Goal: Task Accomplishment & Management: Use online tool/utility

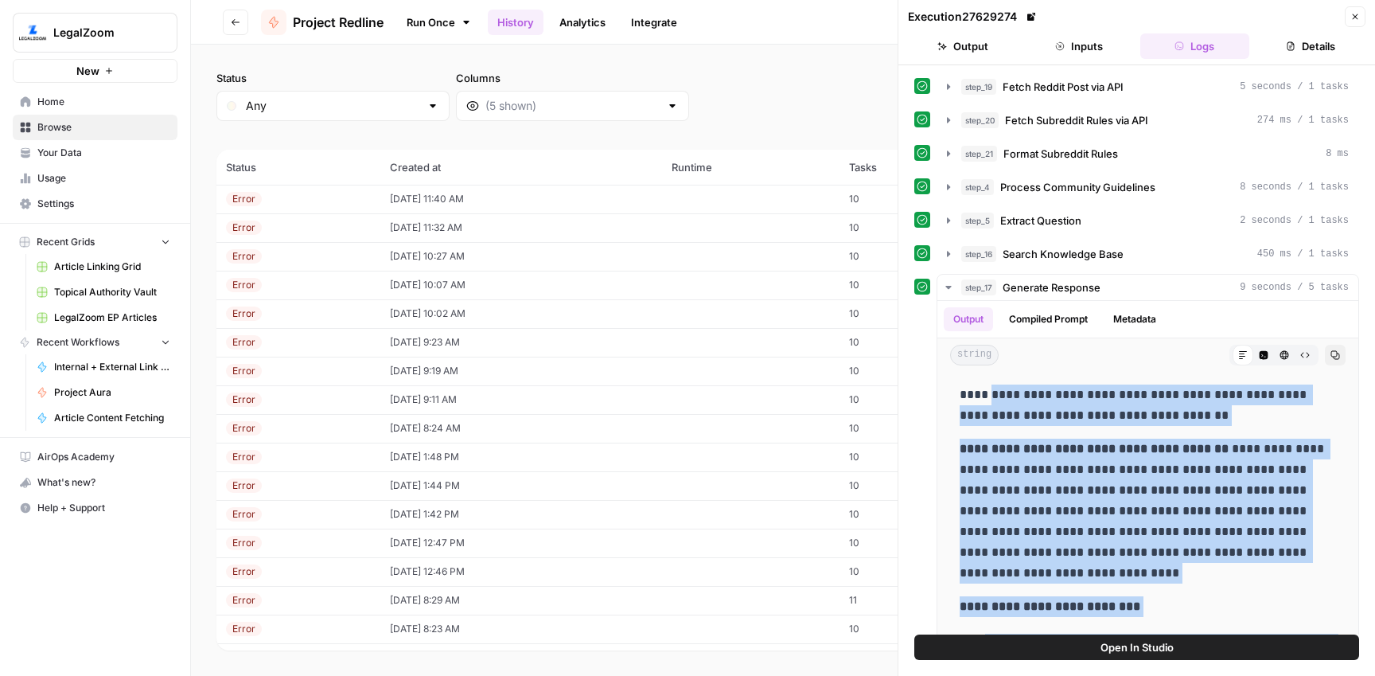
scroll to position [334, 0]
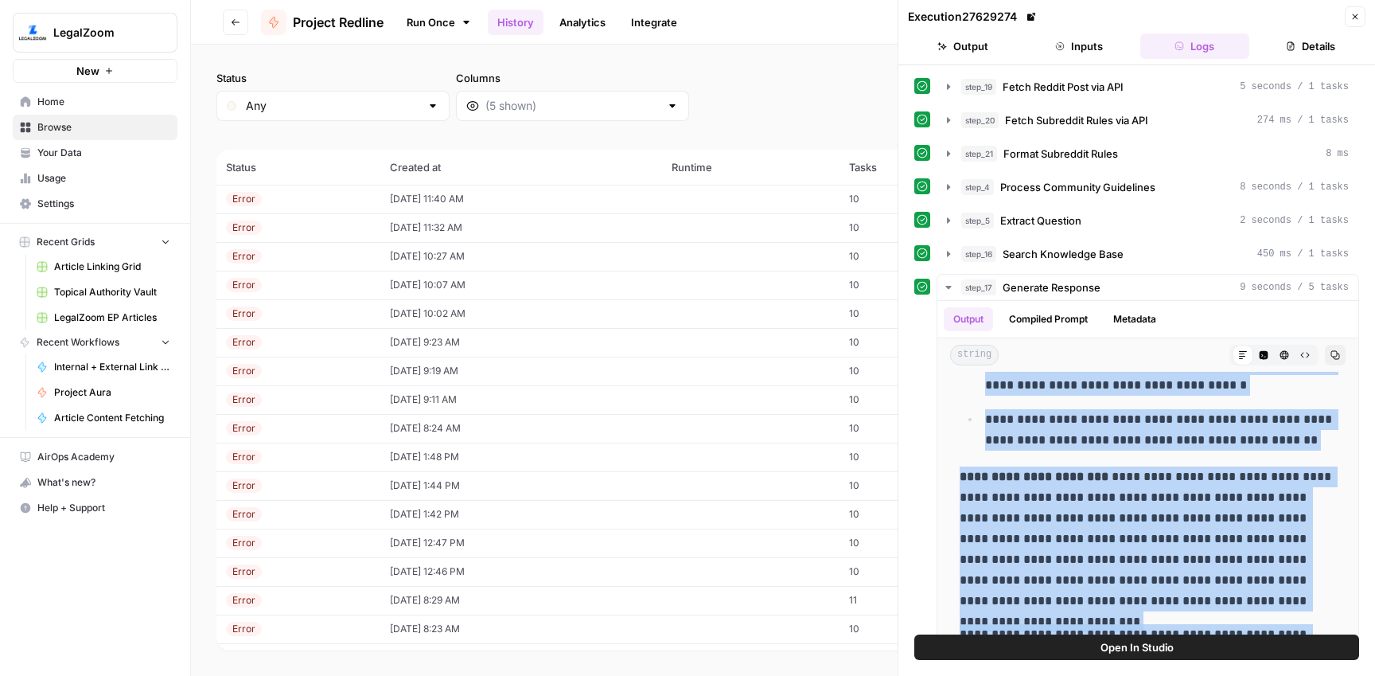
click at [375, 22] on span "Project Redline" at bounding box center [338, 22] width 91 height 19
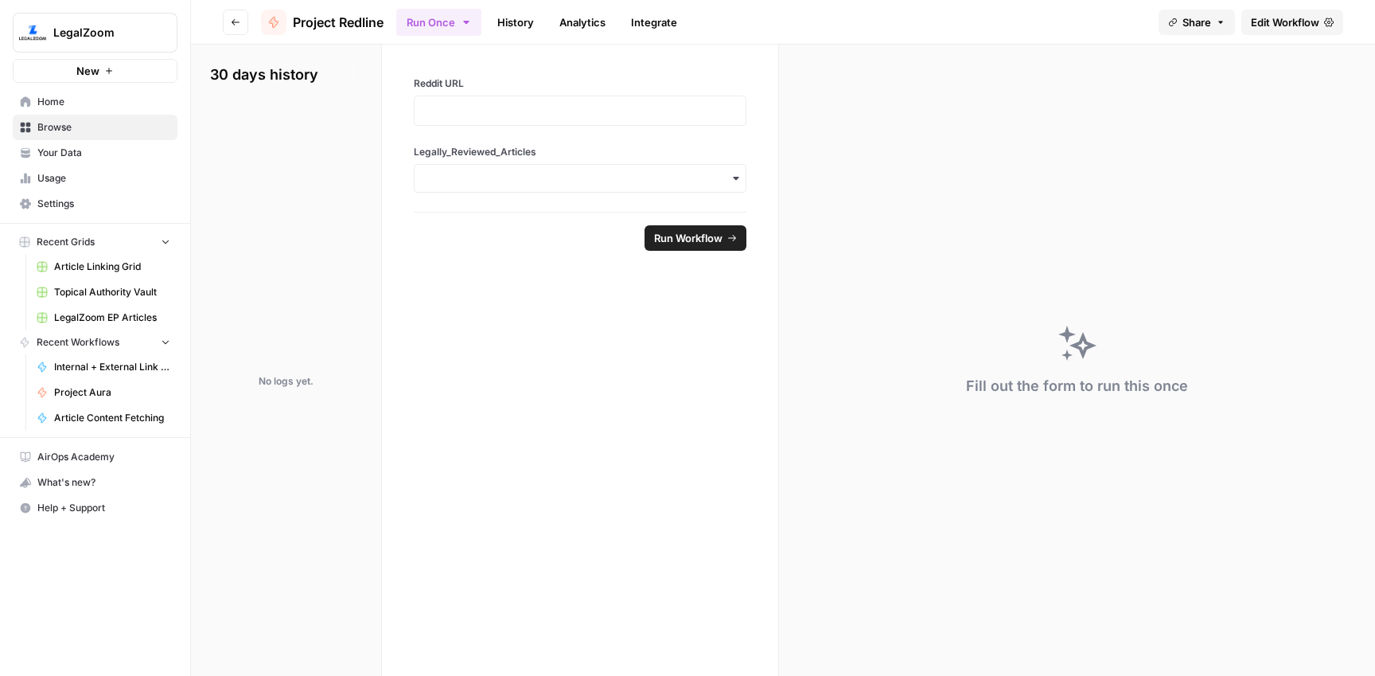
click at [228, 25] on button "Go back" at bounding box center [235, 22] width 25 height 25
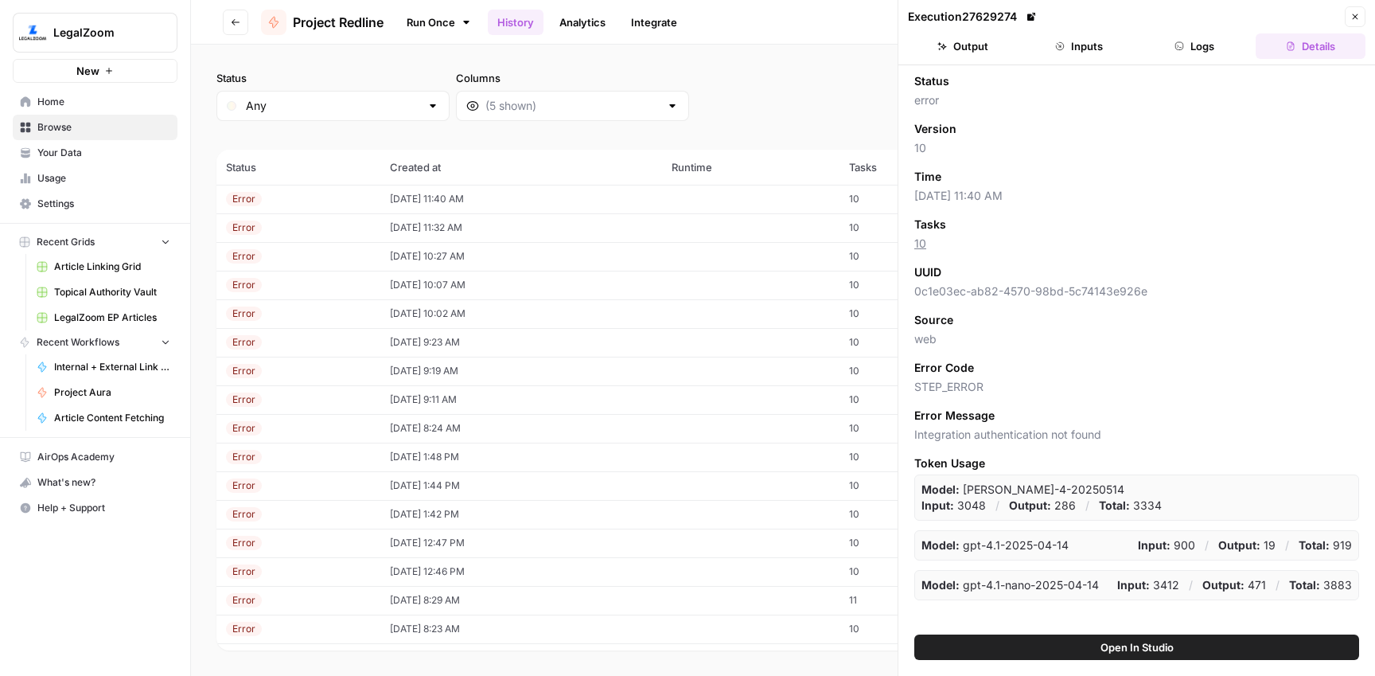
click at [98, 107] on span "Home" at bounding box center [103, 102] width 133 height 14
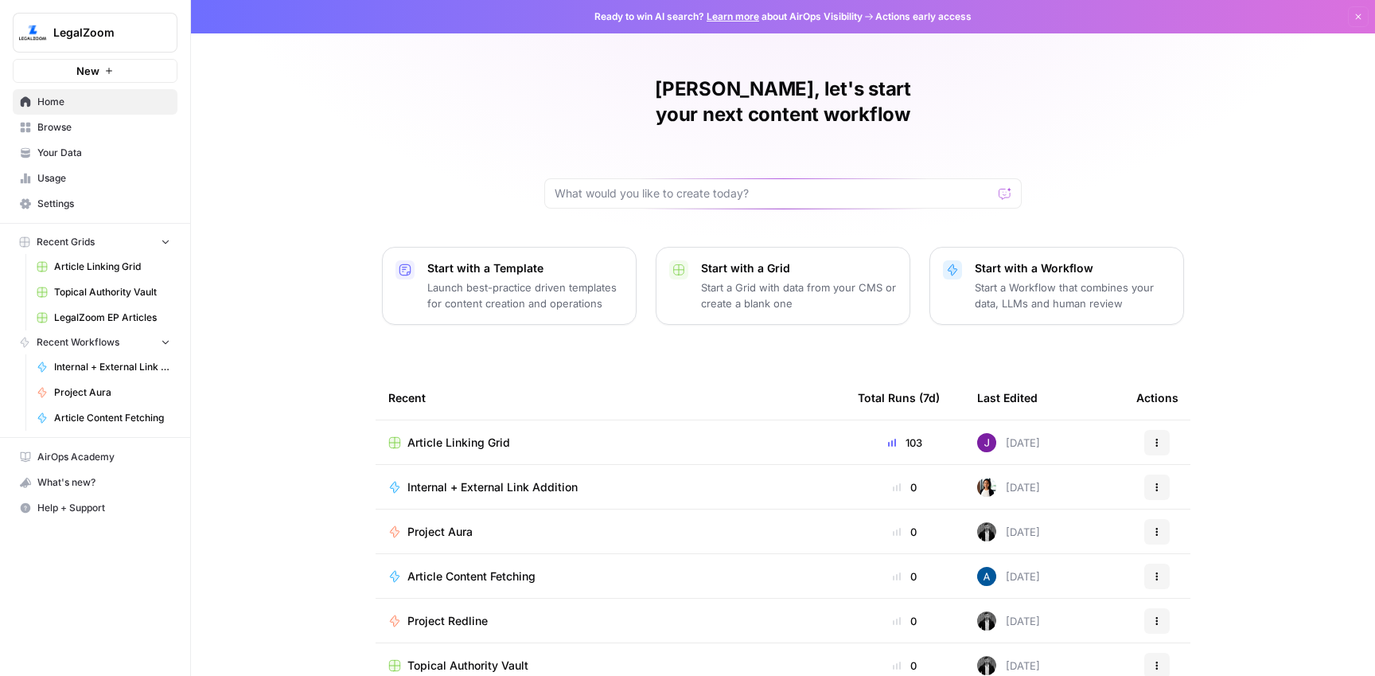
drag, startPoint x: 466, startPoint y: 501, endPoint x: 489, endPoint y: 488, distance: 26.8
click at [466, 524] on span "Project Aura" at bounding box center [439, 532] width 65 height 16
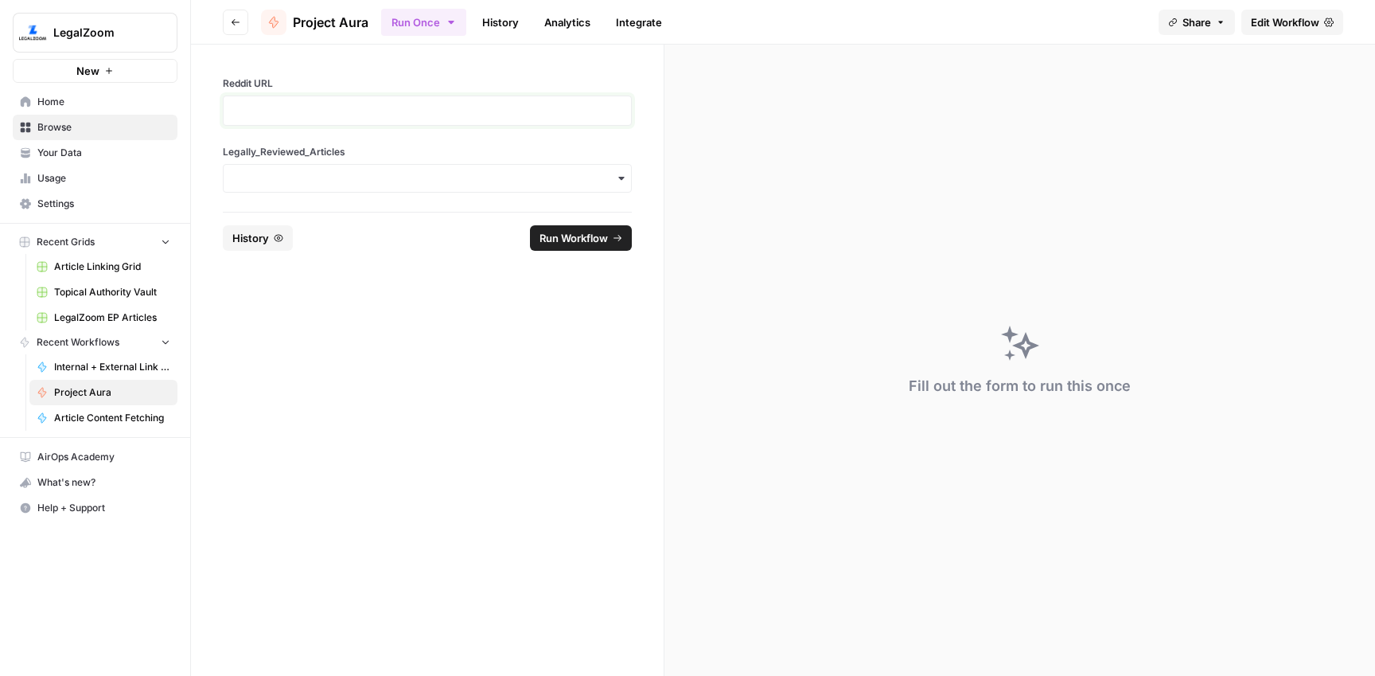
click at [330, 103] on p at bounding box center [427, 111] width 388 height 16
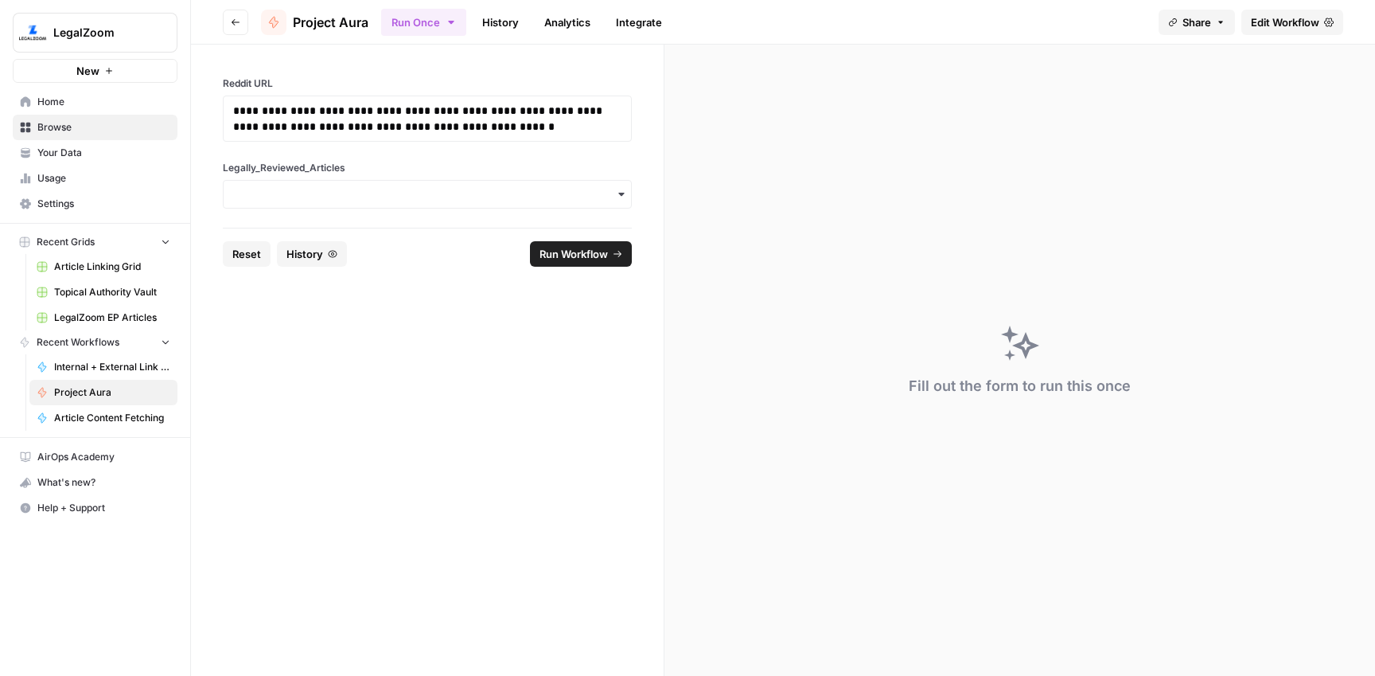
click at [360, 205] on div "button" at bounding box center [427, 194] width 409 height 29
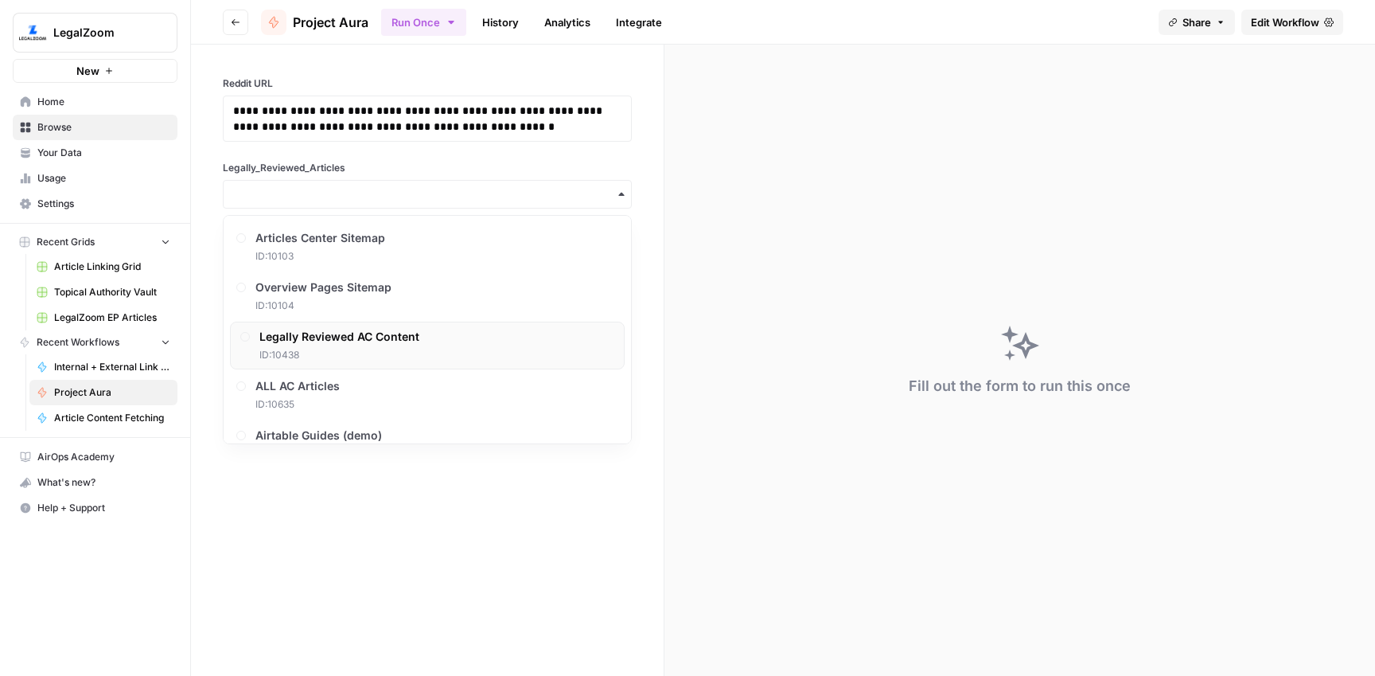
click at [374, 324] on div "Legally Reviewed AC Content ID: 10438" at bounding box center [427, 346] width 395 height 48
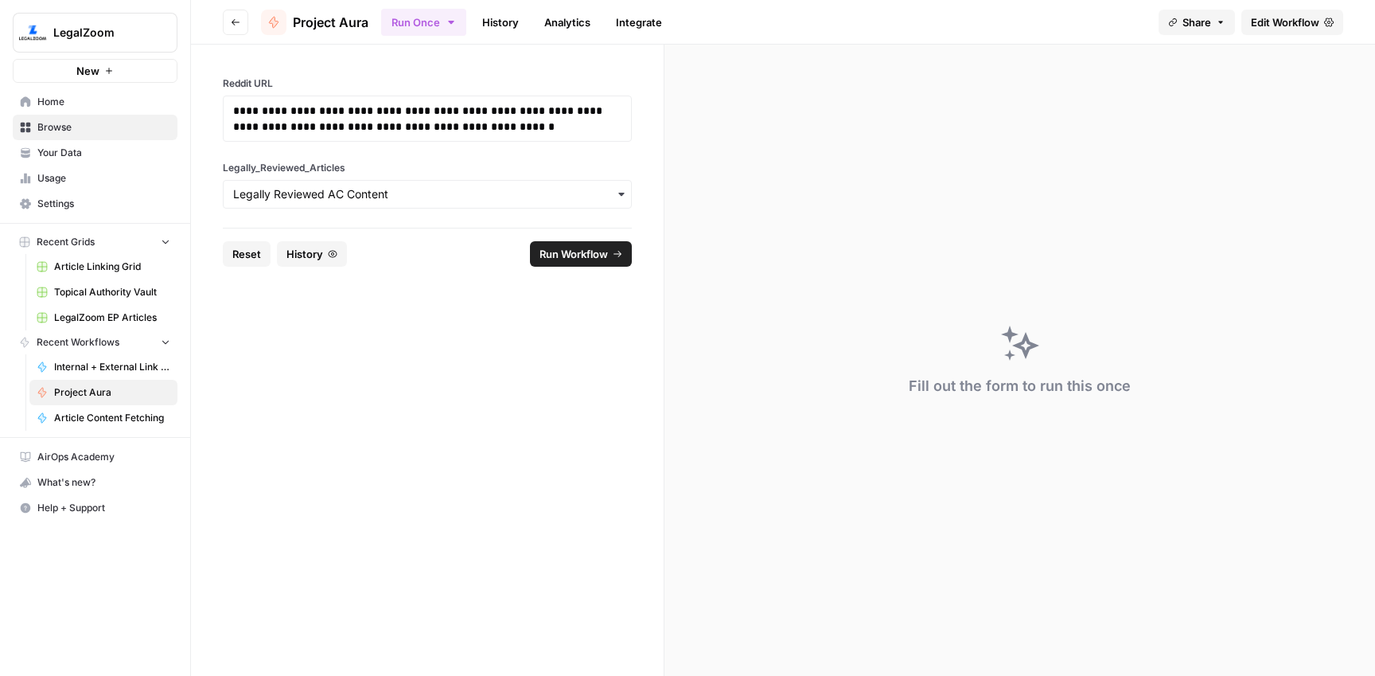
click at [555, 251] on span "Run Workflow" at bounding box center [574, 254] width 68 height 16
click at [484, 18] on link "History" at bounding box center [501, 22] width 56 height 25
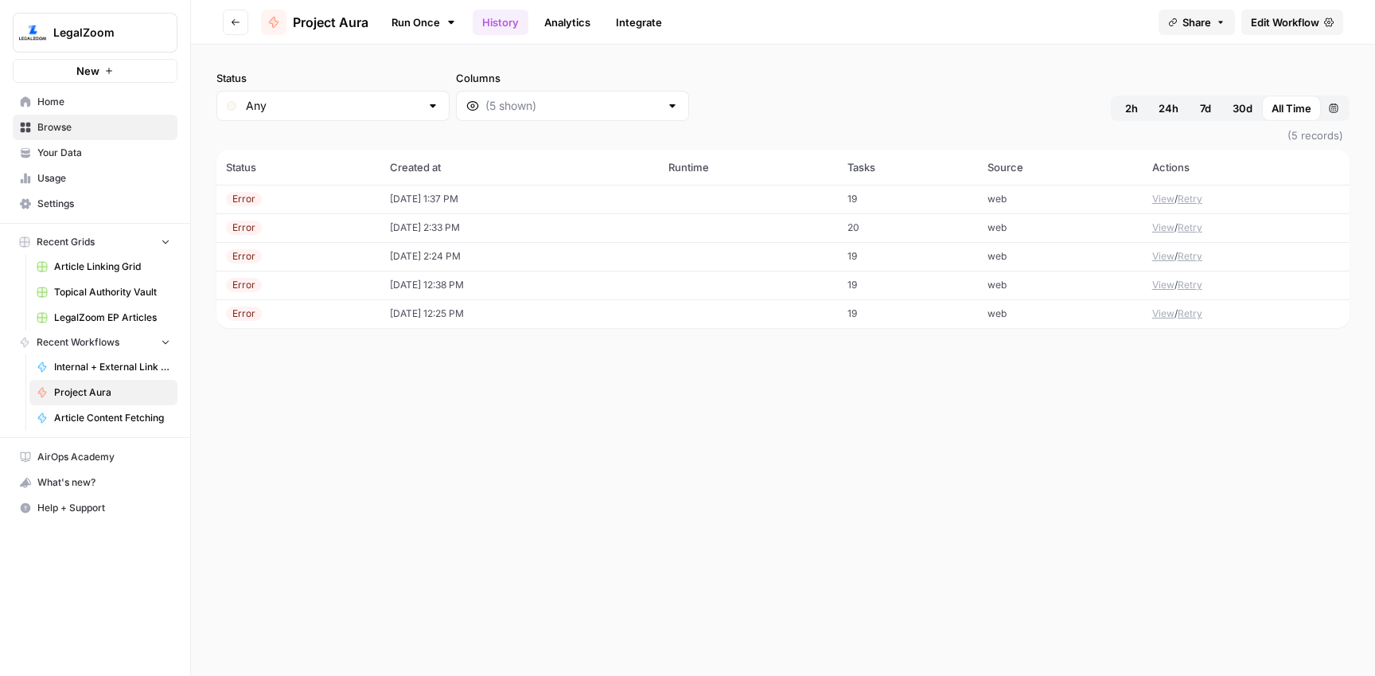
drag, startPoint x: 423, startPoint y: 193, endPoint x: 456, endPoint y: 189, distance: 32.9
click at [423, 193] on td "[DATE] 1:37 PM" at bounding box center [519, 199] width 279 height 29
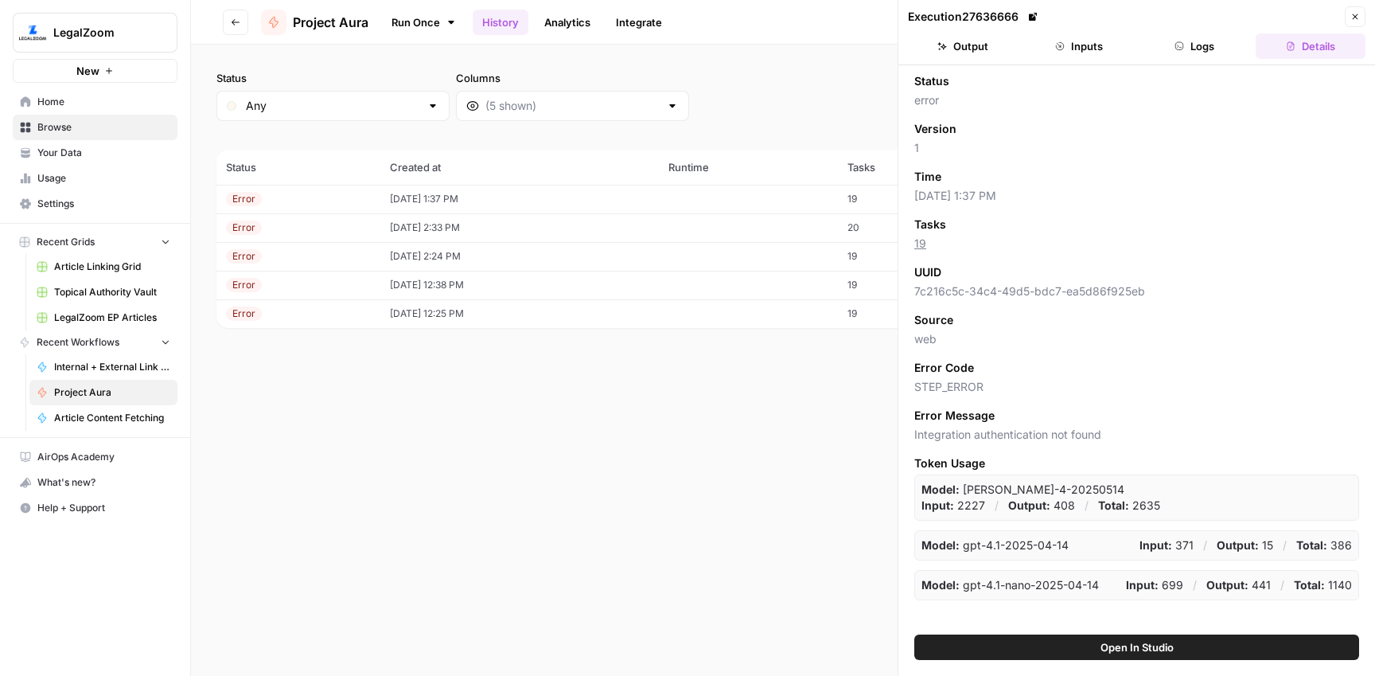
click at [1197, 41] on button "Logs" at bounding box center [1195, 45] width 110 height 25
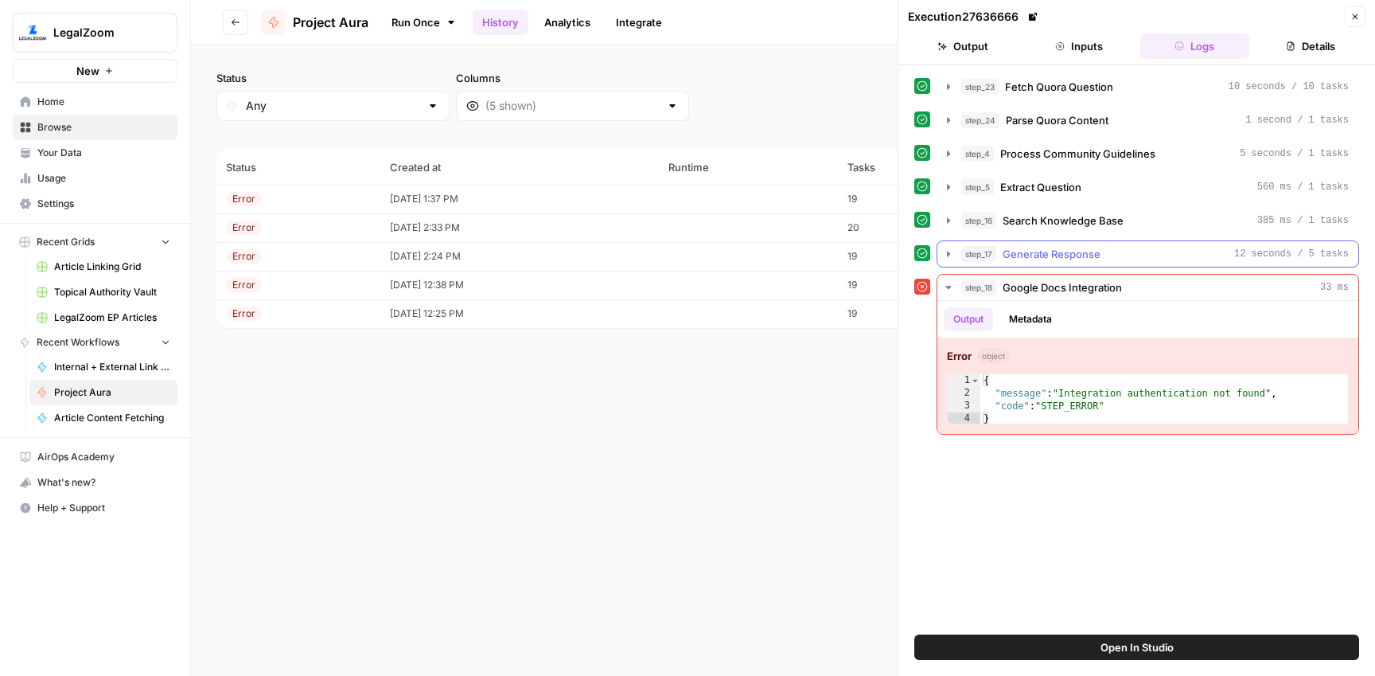
click at [1100, 249] on div "step_17 Generate Response 12 seconds / 5 tasks" at bounding box center [1155, 254] width 388 height 16
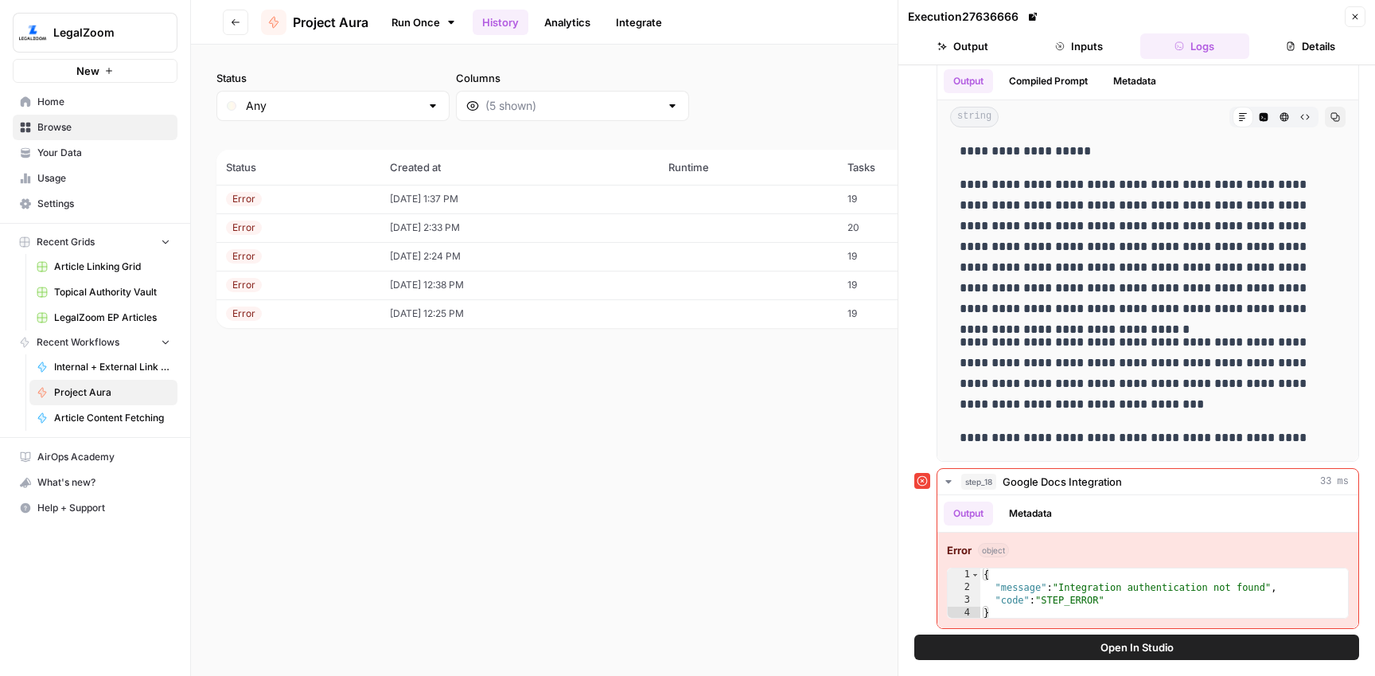
scroll to position [207, 0]
drag, startPoint x: 953, startPoint y: 358, endPoint x: 1139, endPoint y: 402, distance: 190.5
click at [1139, 402] on div "**********" at bounding box center [1148, 18] width 396 height 867
copy div "**********"
click at [416, 25] on link "Run Once" at bounding box center [423, 22] width 85 height 27
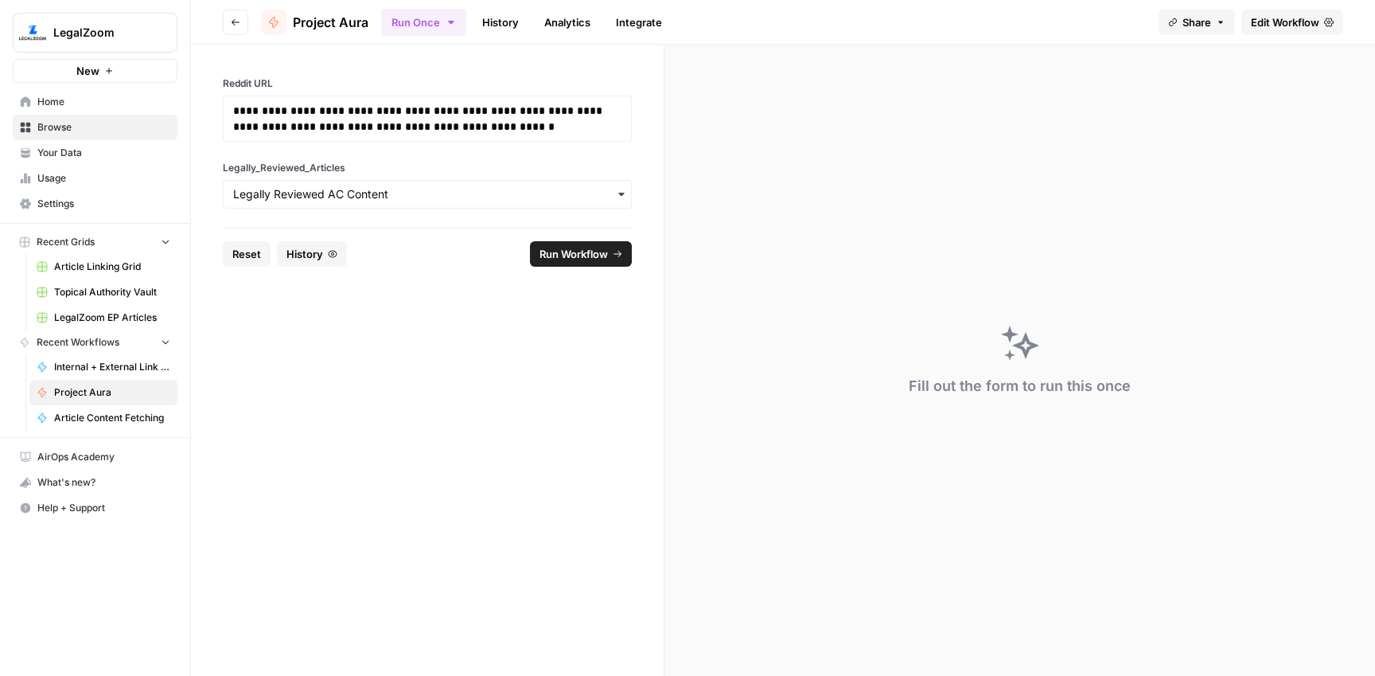
drag, startPoint x: 262, startPoint y: 256, endPoint x: 297, endPoint y: 212, distance: 56.1
click at [262, 255] on button "Reset" at bounding box center [247, 253] width 48 height 25
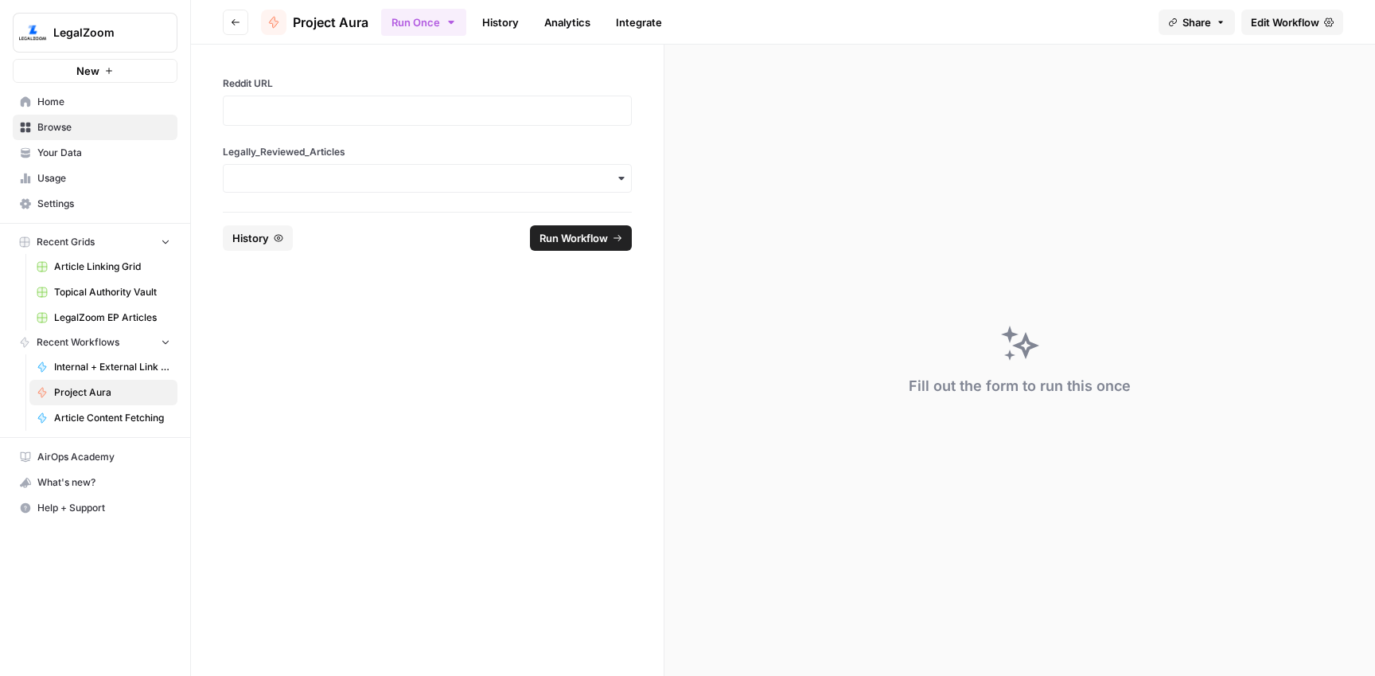
click at [328, 120] on div at bounding box center [427, 110] width 409 height 30
click at [333, 119] on div at bounding box center [427, 110] width 409 height 30
click at [338, 107] on p at bounding box center [427, 111] width 388 height 16
click at [386, 189] on div "button" at bounding box center [427, 178] width 409 height 29
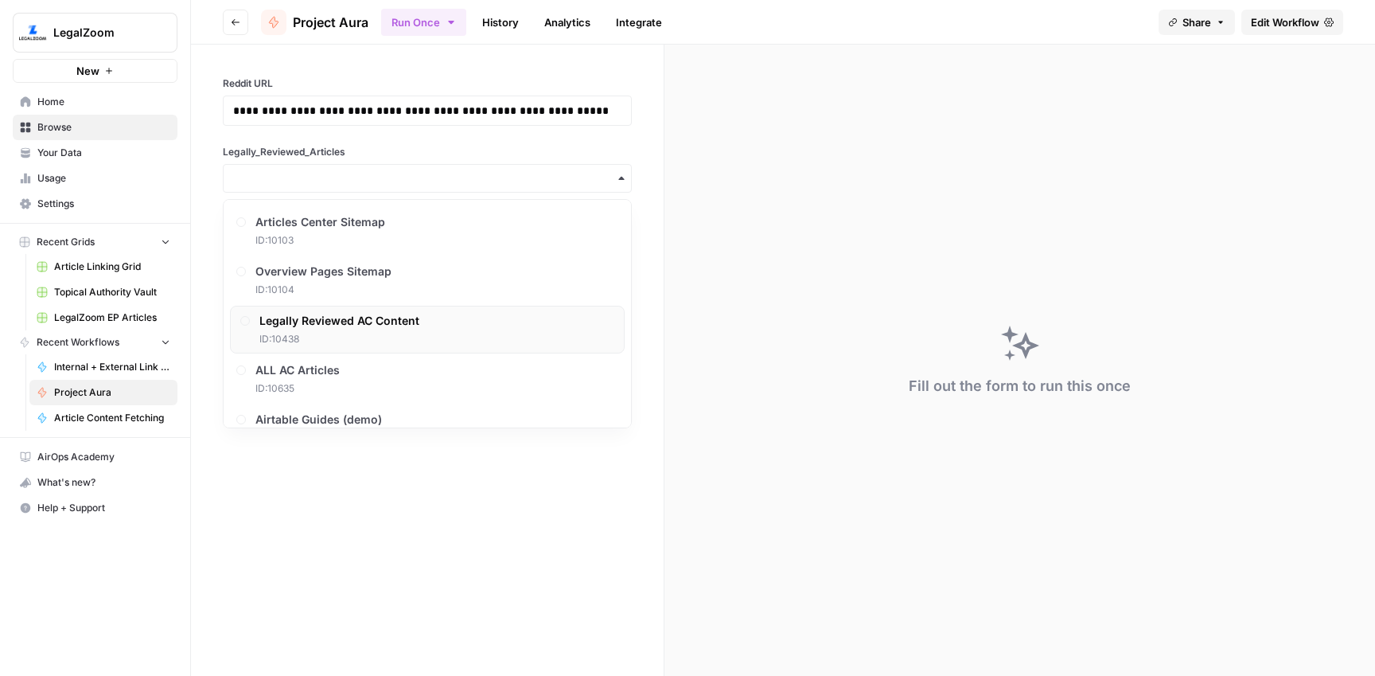
click at [423, 328] on div "Legally Reviewed AC Content ID: 10438" at bounding box center [427, 330] width 395 height 48
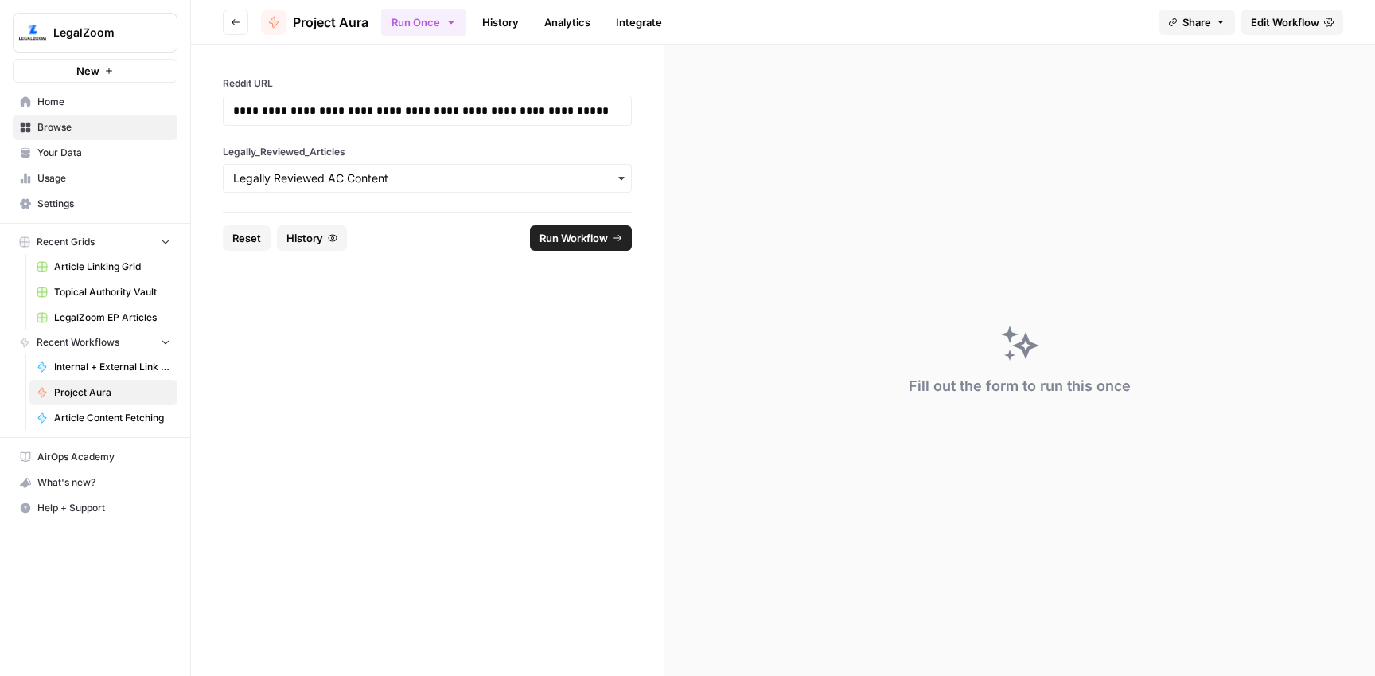
click at [563, 234] on span "Run Workflow" at bounding box center [574, 238] width 68 height 16
click at [510, 21] on link "History" at bounding box center [501, 22] width 56 height 25
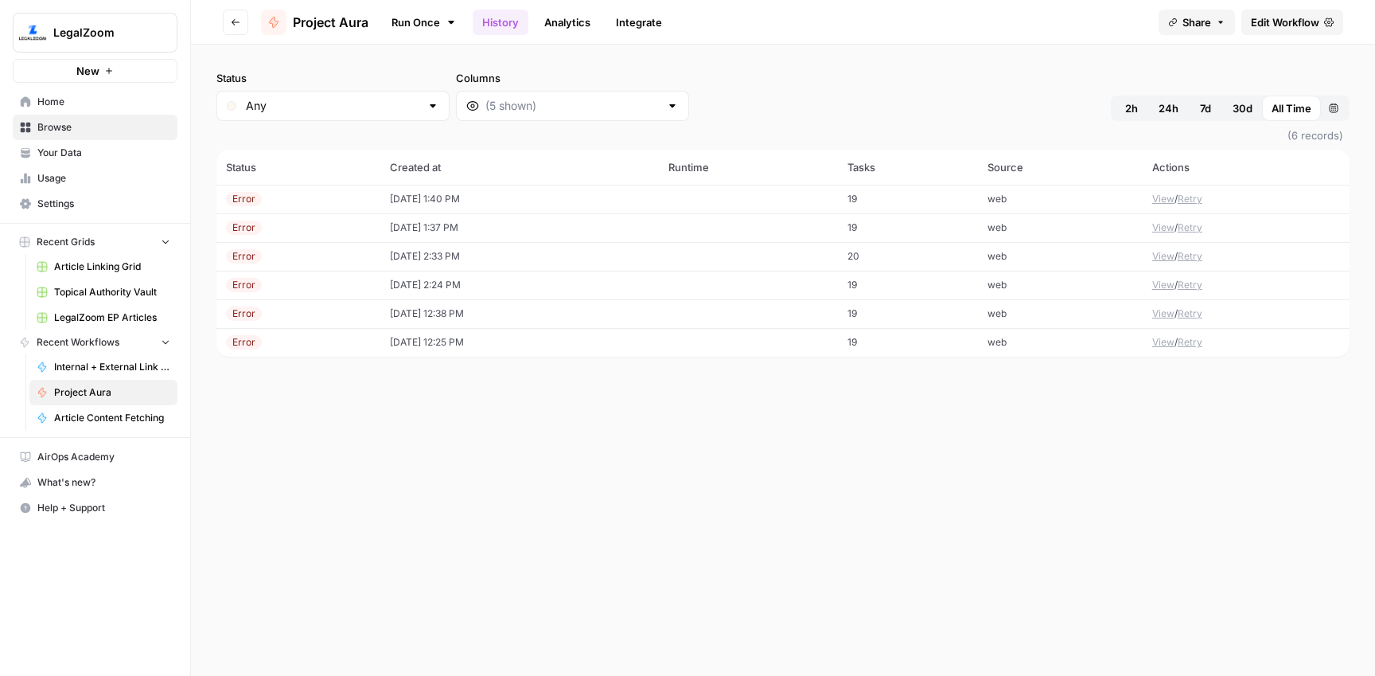
click at [404, 190] on td "[DATE] 1:40 PM" at bounding box center [519, 199] width 279 height 29
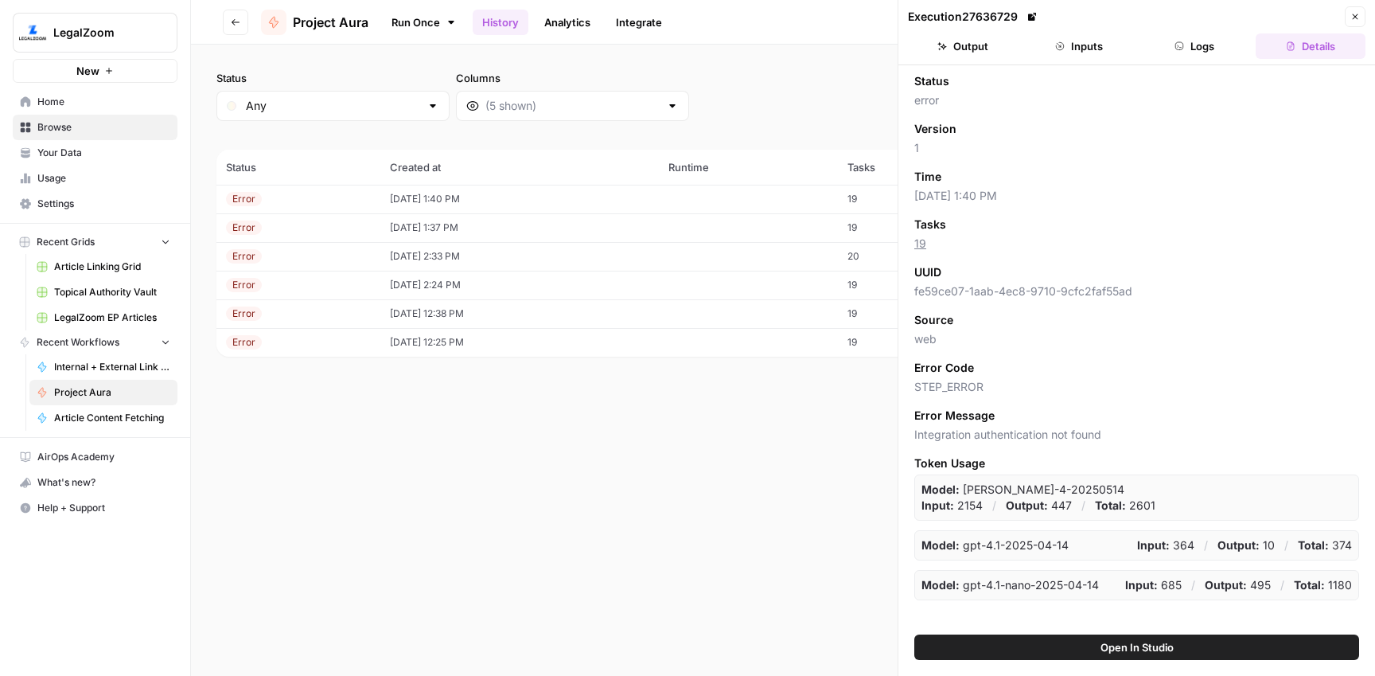
click at [1191, 37] on button "Logs" at bounding box center [1195, 45] width 110 height 25
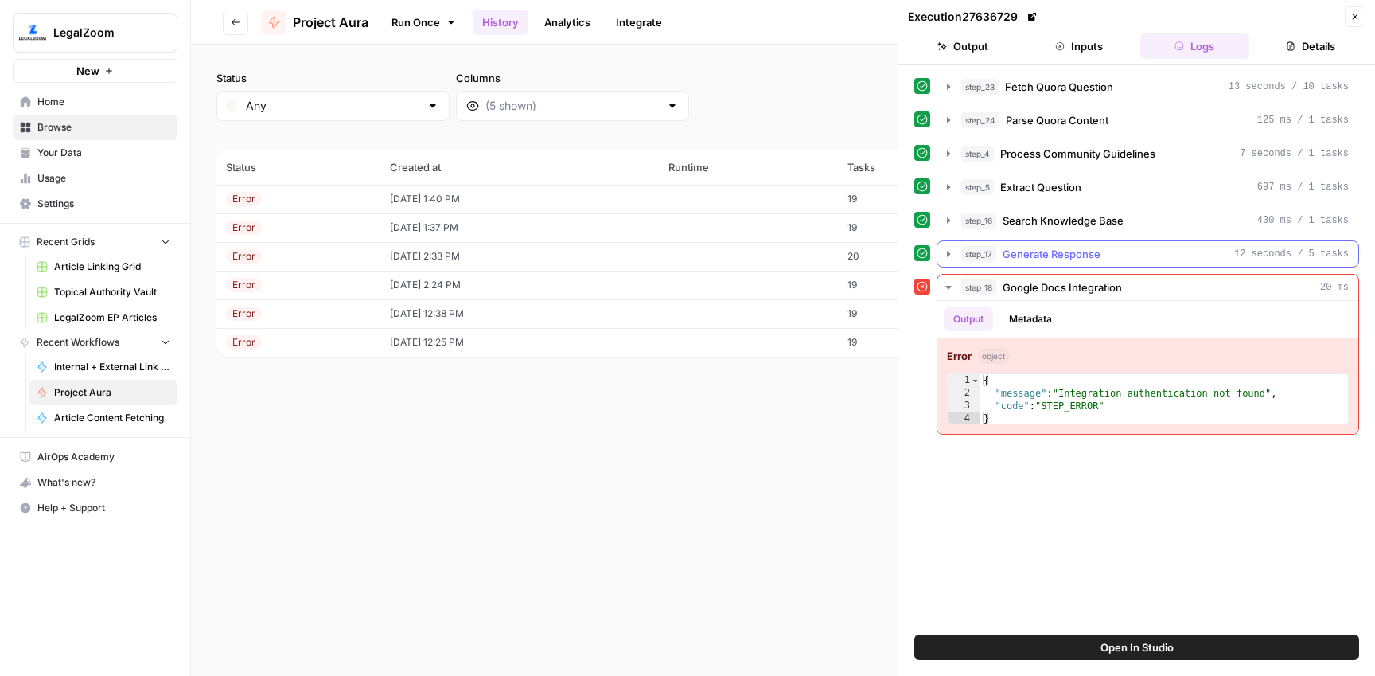
click at [1075, 254] on span "Generate Response" at bounding box center [1052, 254] width 98 height 16
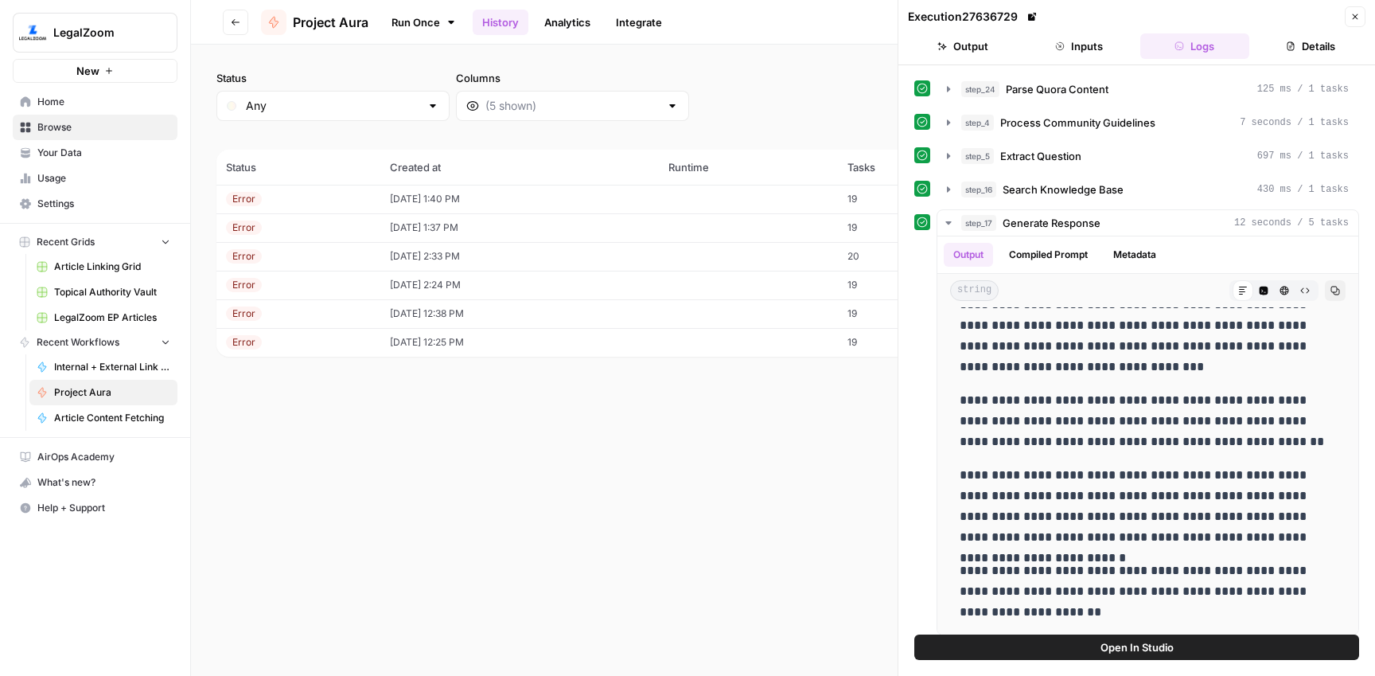
scroll to position [207, 0]
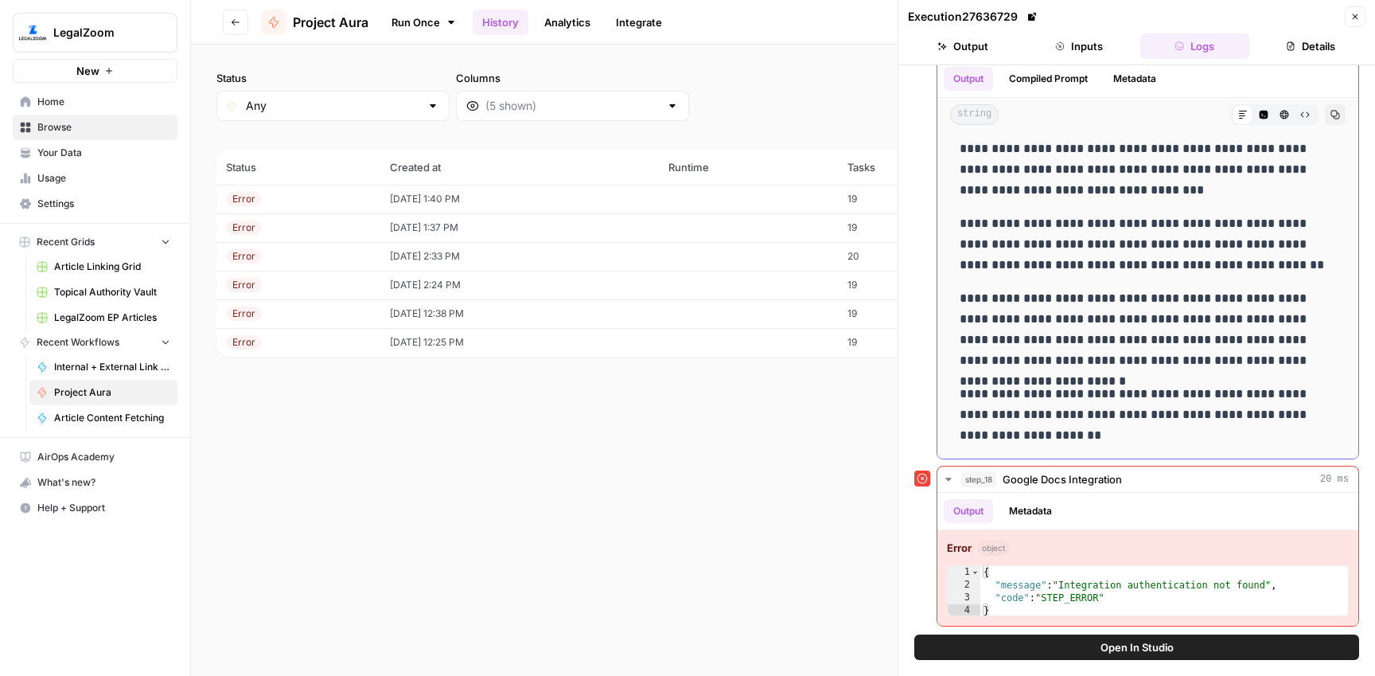
drag, startPoint x: 1058, startPoint y: 361, endPoint x: 1130, endPoint y: 431, distance: 101.3
copy div "**********"
click at [397, 27] on link "Run Once" at bounding box center [423, 22] width 85 height 27
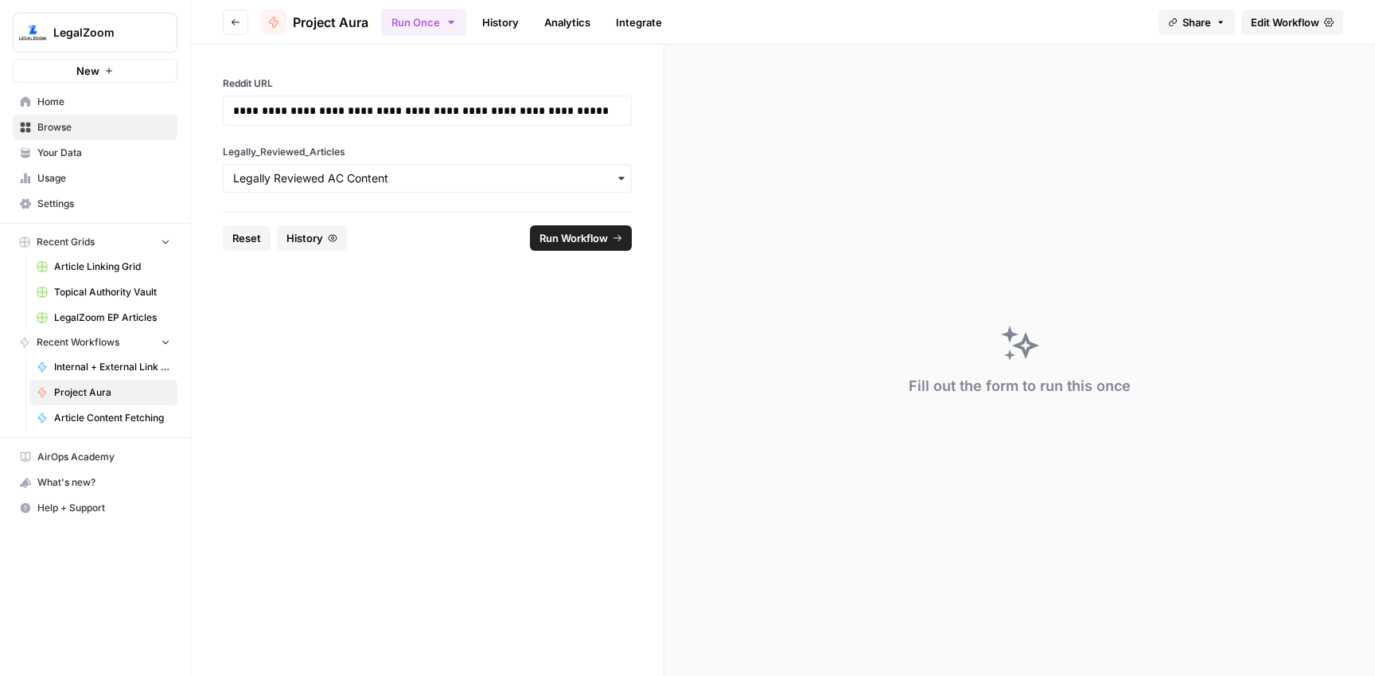
click at [258, 236] on span "Reset" at bounding box center [246, 238] width 29 height 16
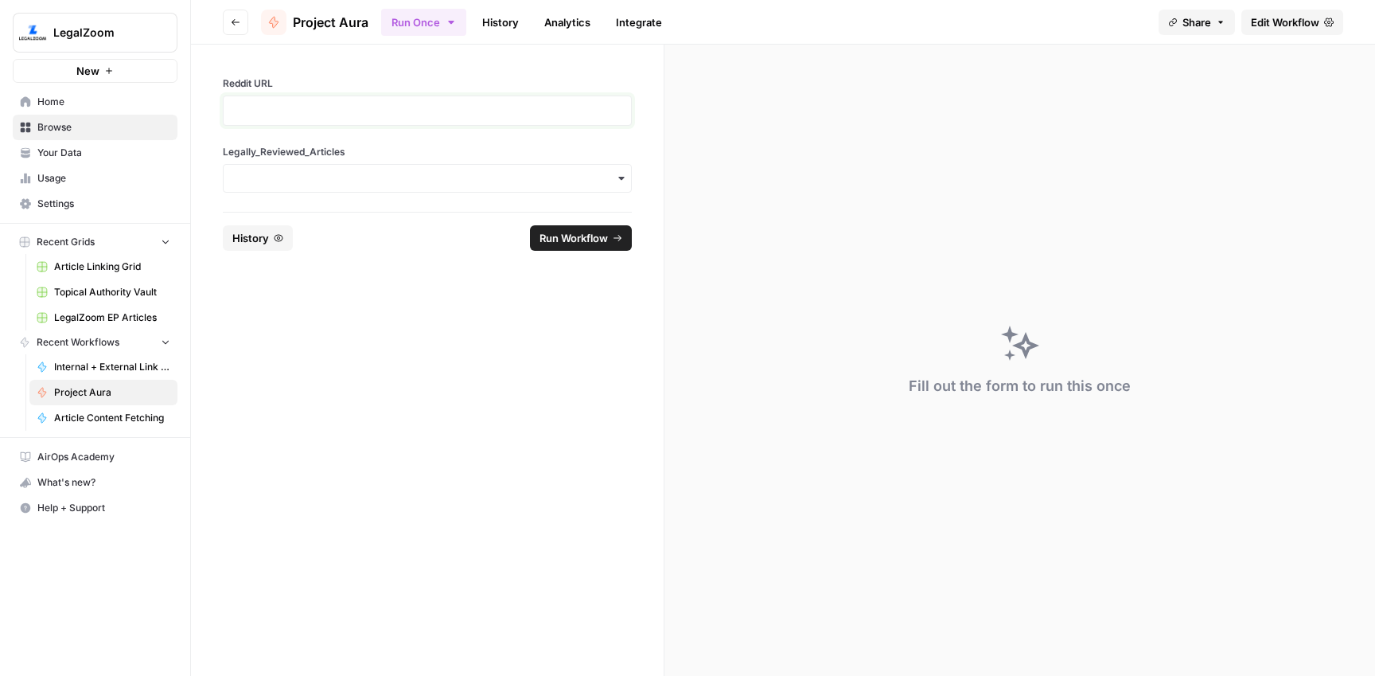
click at [302, 110] on p at bounding box center [427, 111] width 388 height 16
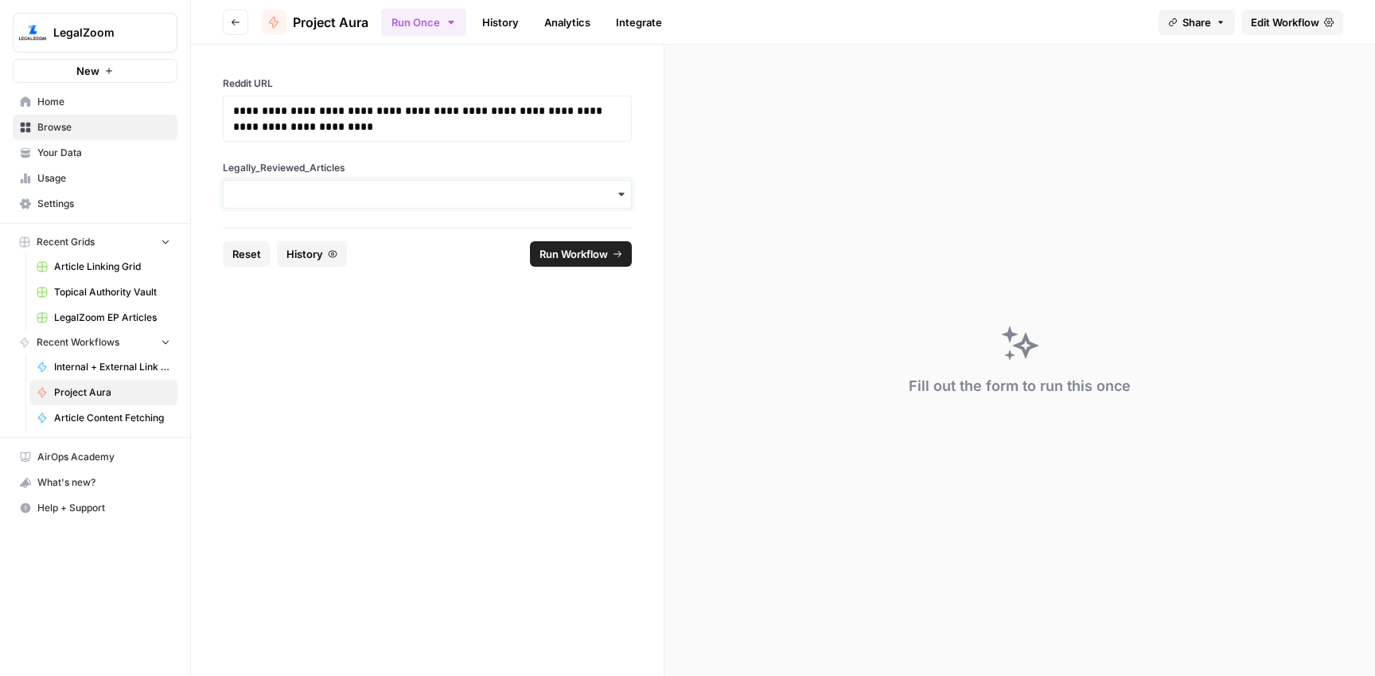
click at [372, 201] on input "Legally_Reviewed_Articles" at bounding box center [427, 194] width 388 height 16
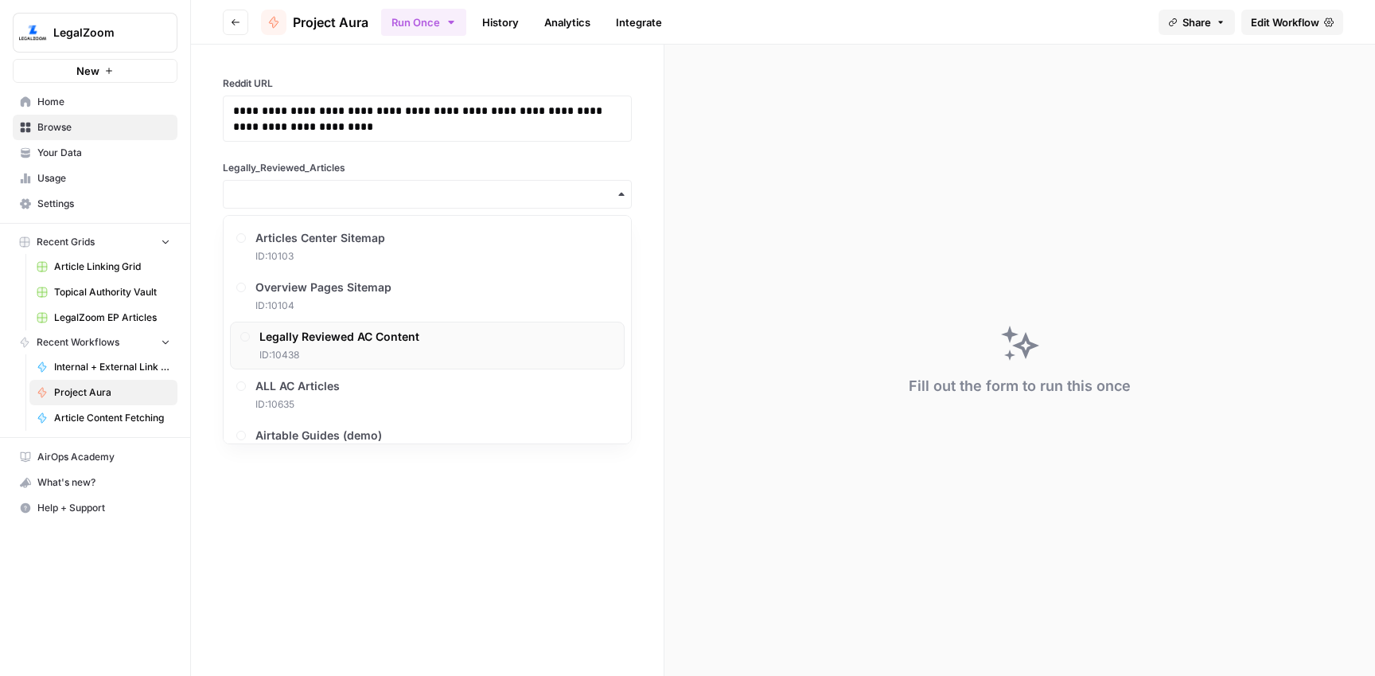
click at [376, 337] on span "Legally Reviewed AC Content" at bounding box center [339, 337] width 160 height 16
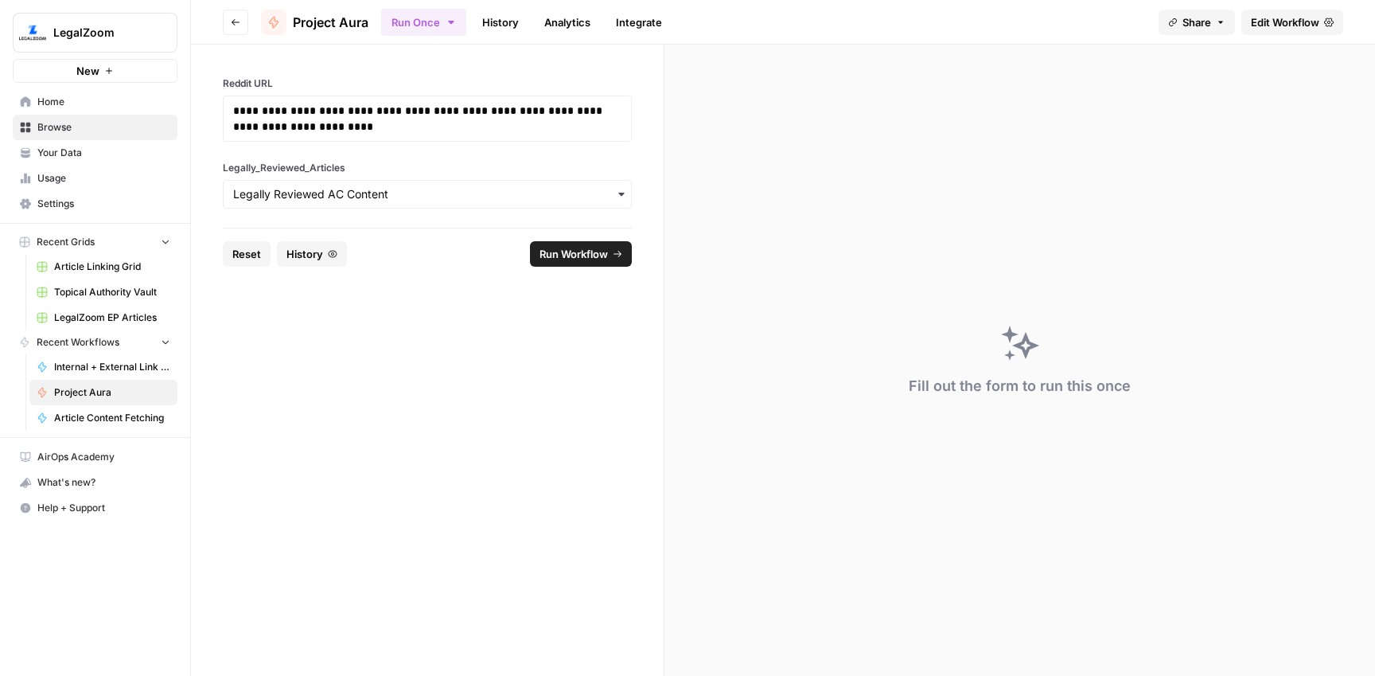
click at [539, 263] on button "Run Workflow" at bounding box center [581, 253] width 102 height 25
click at [504, 22] on link "History" at bounding box center [501, 22] width 56 height 25
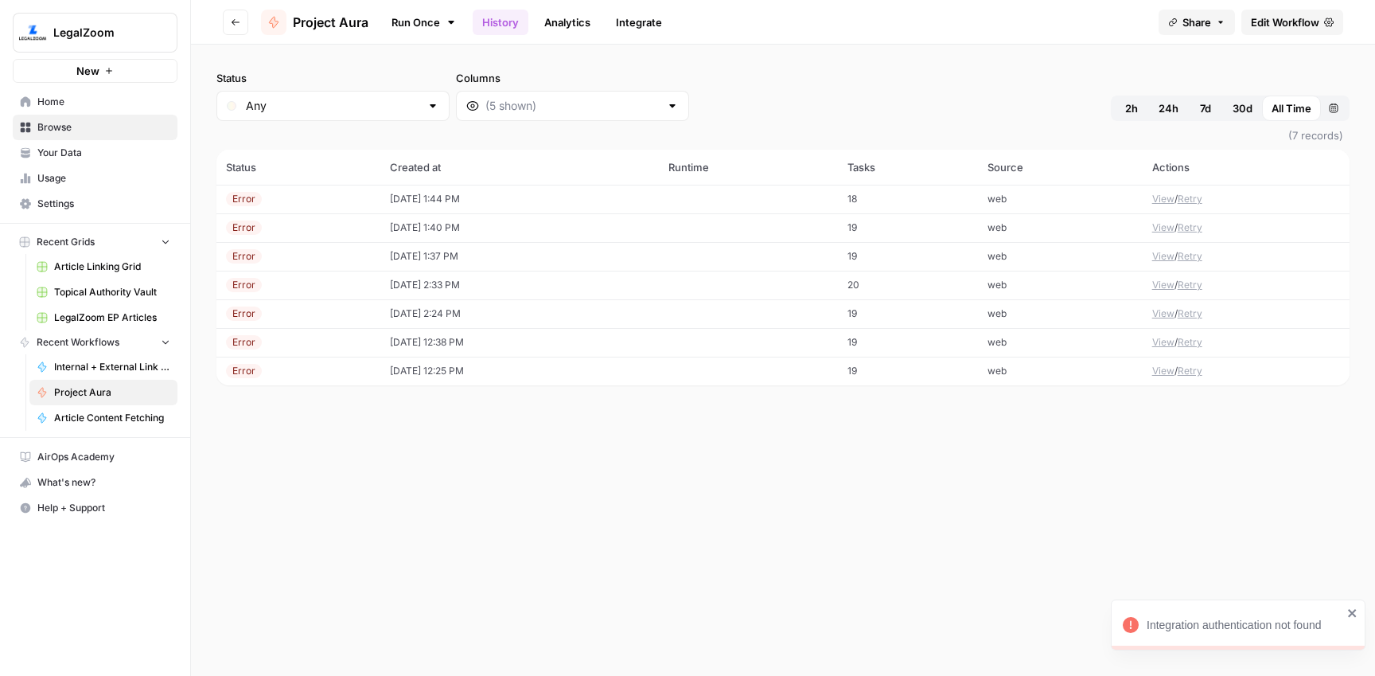
click at [403, 197] on td "[DATE] 1:44 PM" at bounding box center [519, 199] width 279 height 29
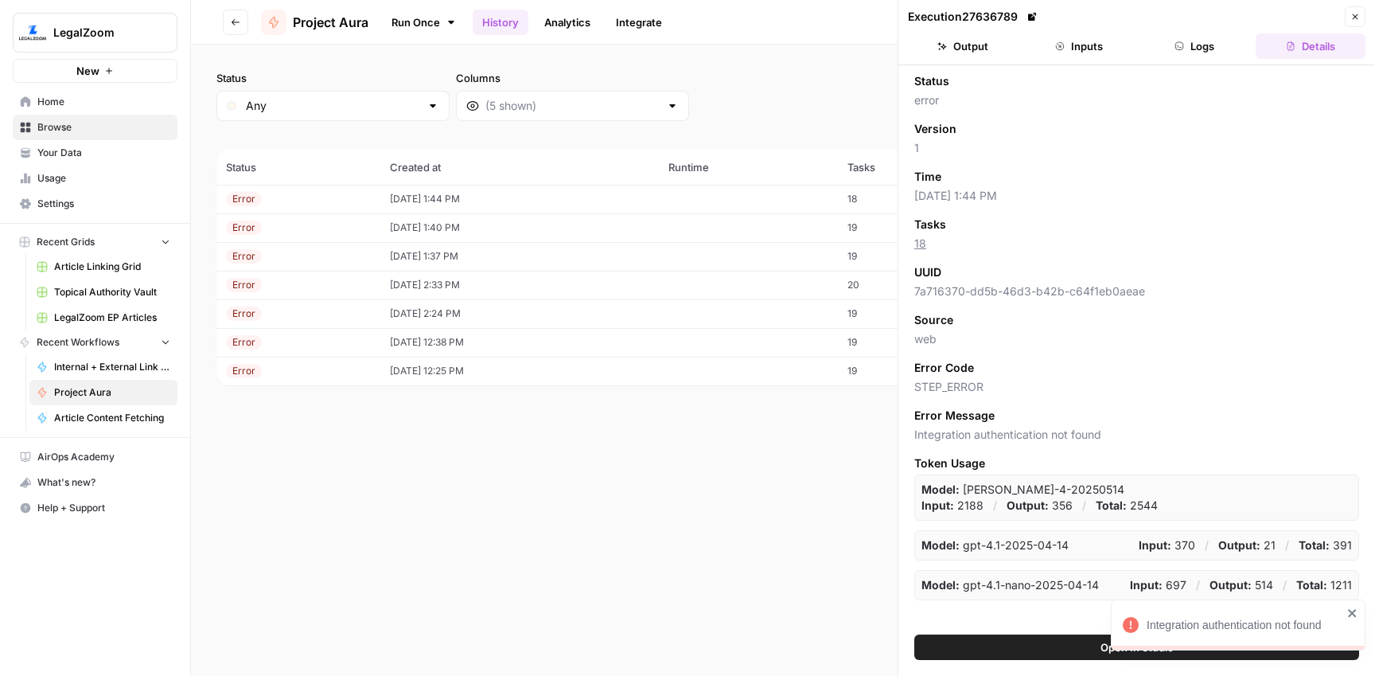
click at [1195, 45] on button "Logs" at bounding box center [1195, 45] width 110 height 25
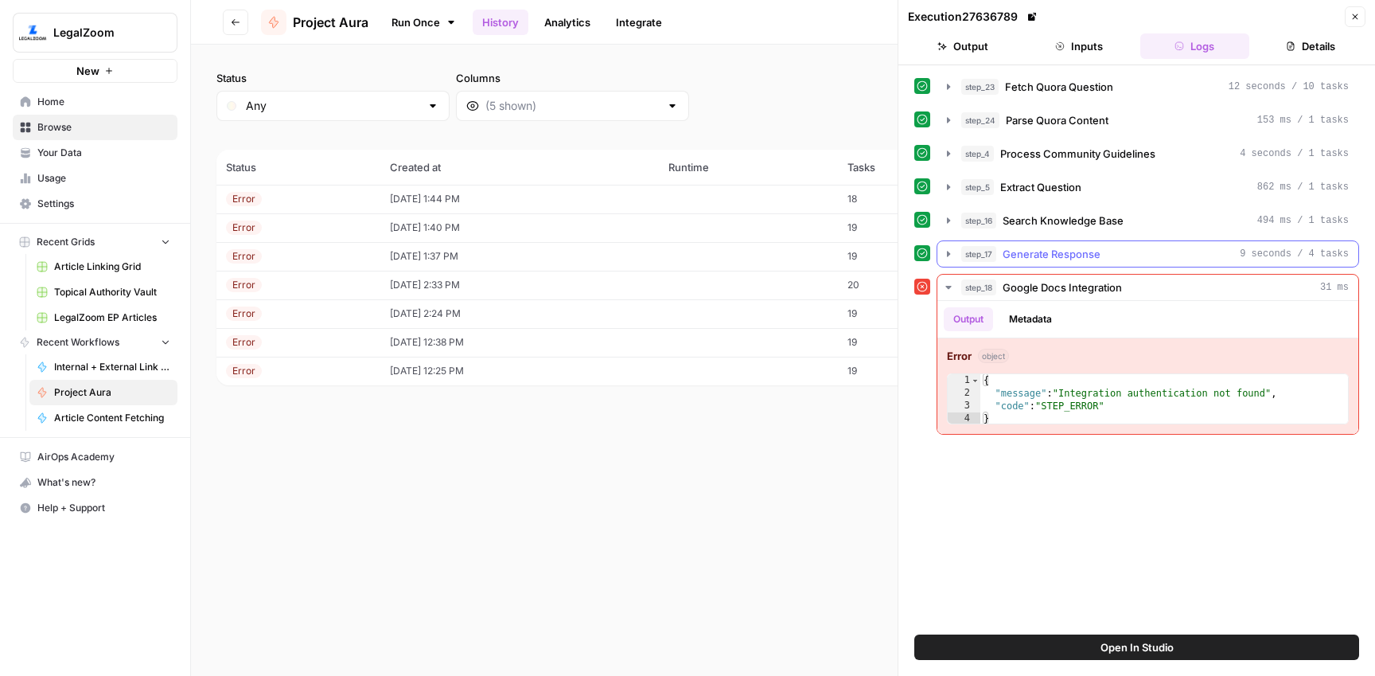
click at [1124, 259] on div "step_17 Generate Response 9 seconds / 4 tasks" at bounding box center [1155, 254] width 388 height 16
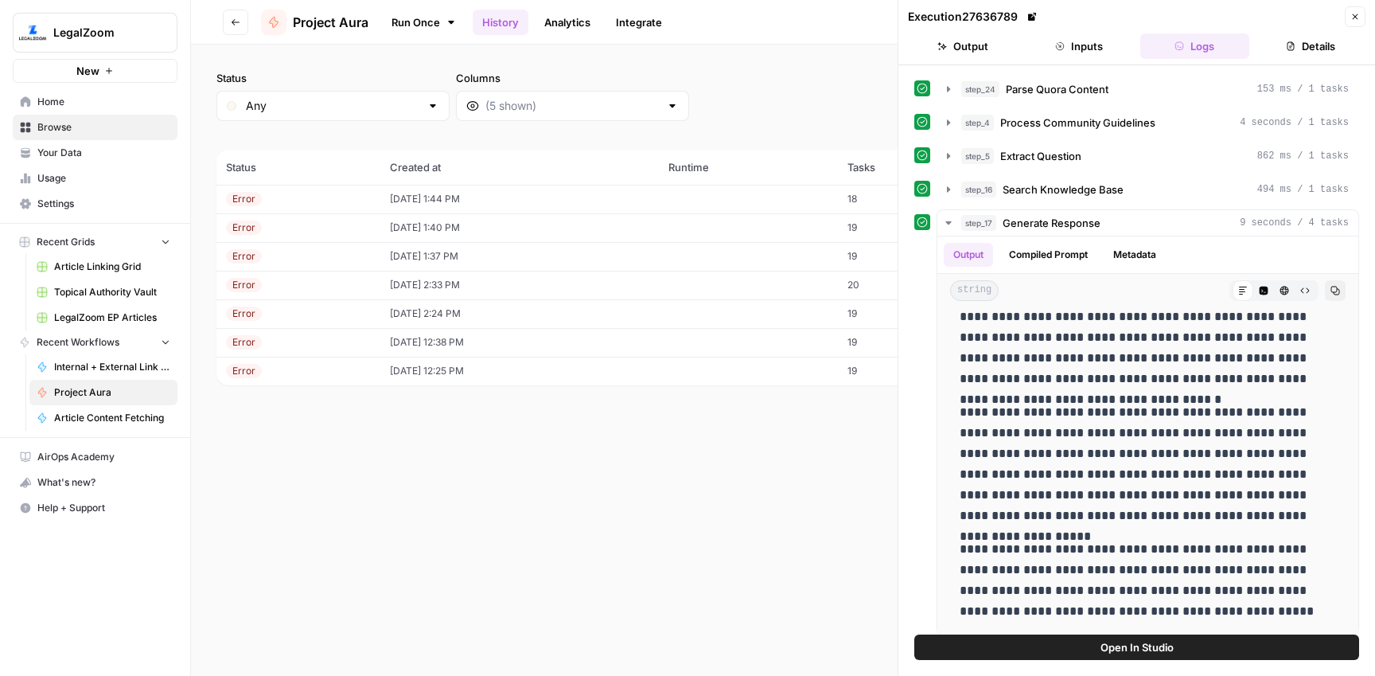
scroll to position [207, 0]
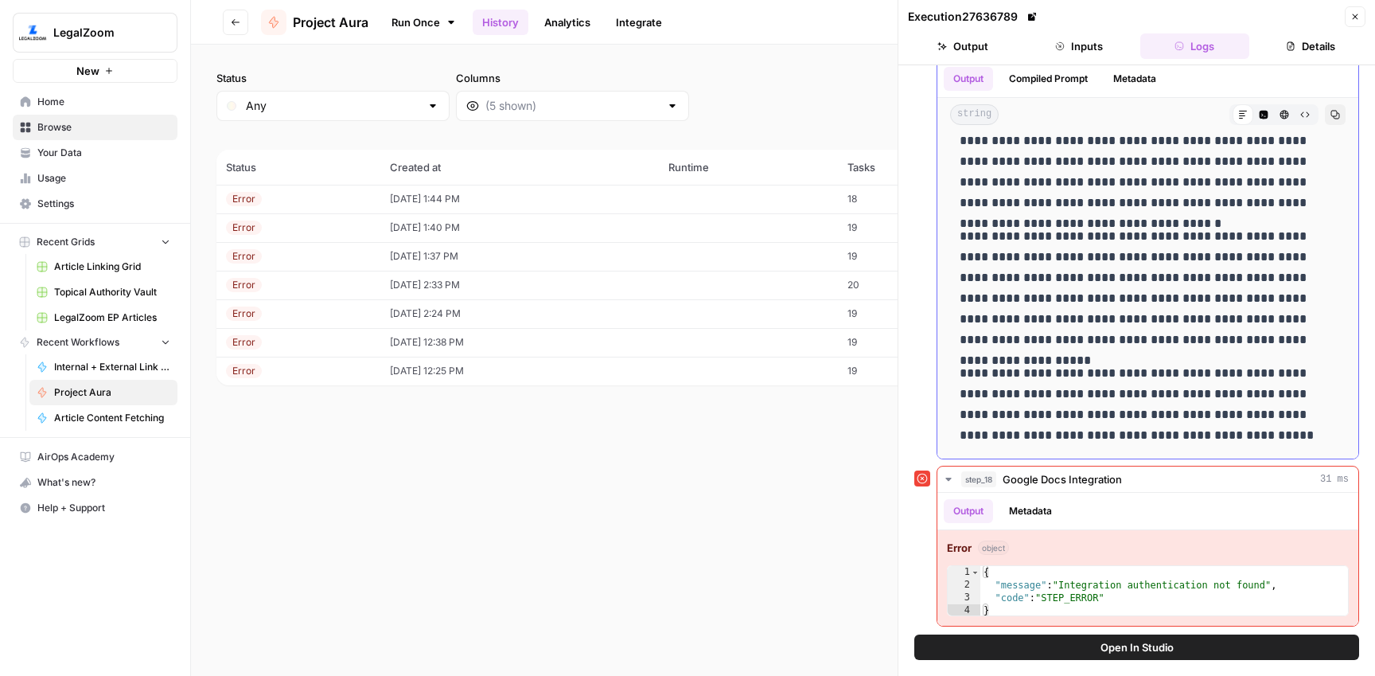
drag, startPoint x: 963, startPoint y: 361, endPoint x: 1159, endPoint y: 450, distance: 214.8
click at [1159, 450] on div "**********" at bounding box center [1148, 103] width 396 height 697
copy div "**********"
